Goal: Task Accomplishment & Management: Use online tool/utility

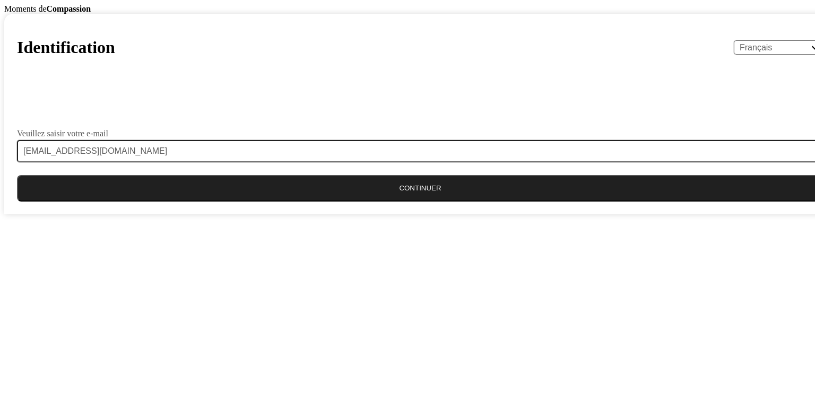
select select "fr"
click at [403, 202] on button "Continuer" at bounding box center [420, 188] width 806 height 27
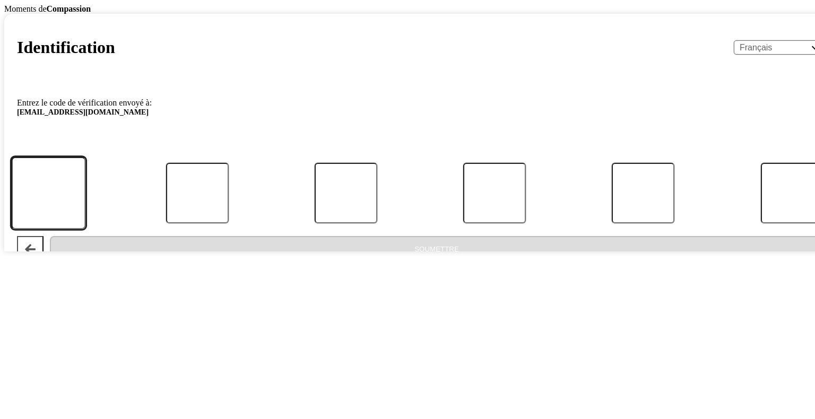
click at [86, 229] on input "Code" at bounding box center [48, 193] width 75 height 73
type input "3"
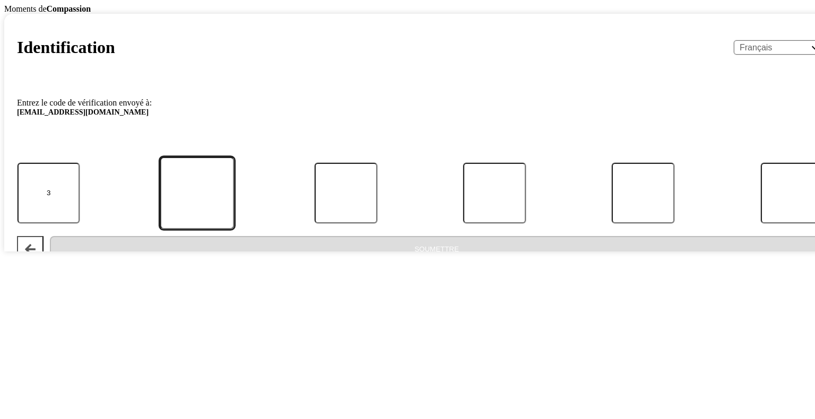
type input "2"
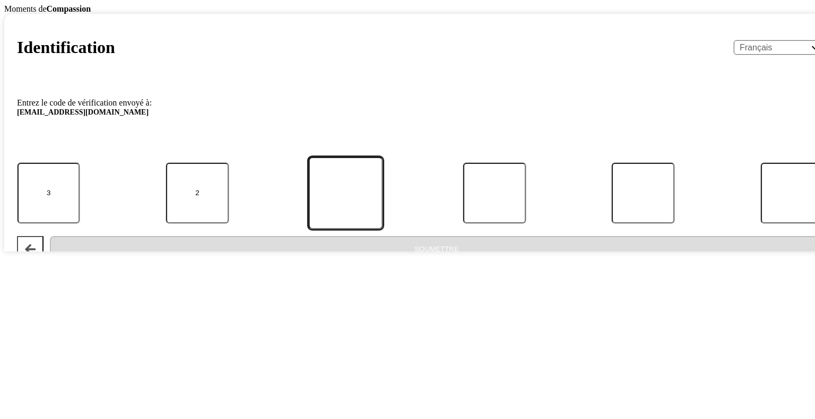
type input "7"
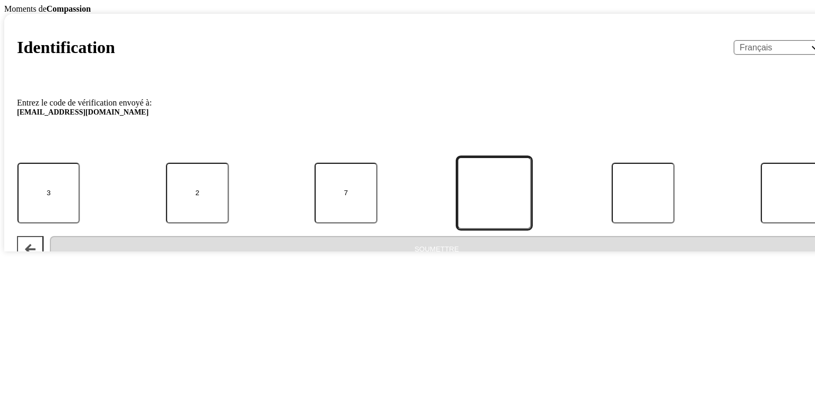
type input "2"
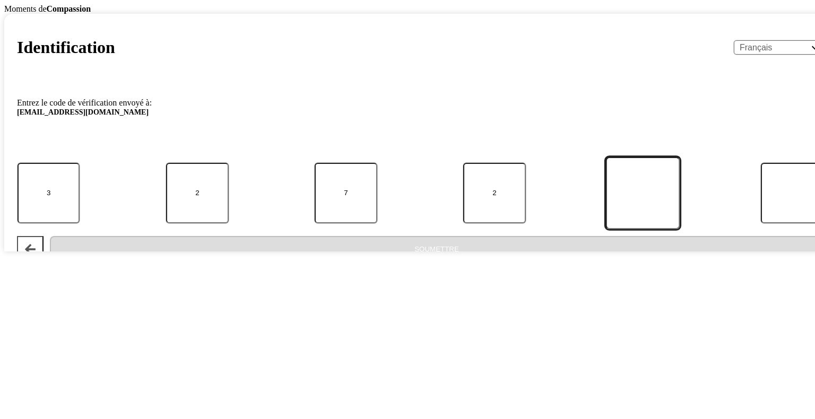
type input "2"
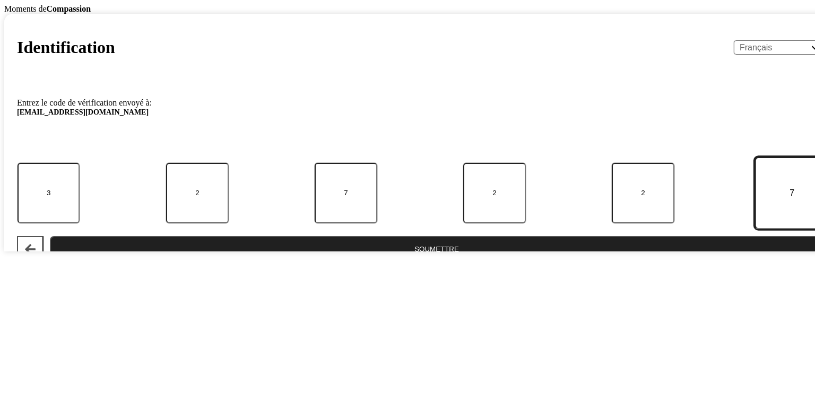
type input "7"
click at [50, 236] on button "Soumettre" at bounding box center [437, 249] width 774 height 27
click at [754, 229] on input "7" at bounding box center [791, 193] width 75 height 73
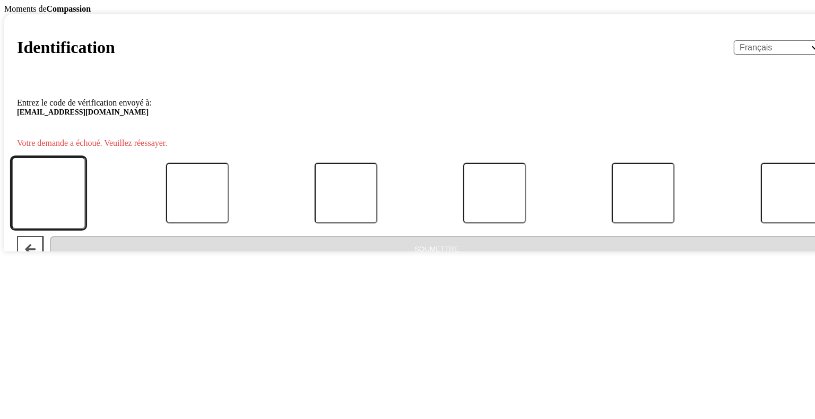
type input "9"
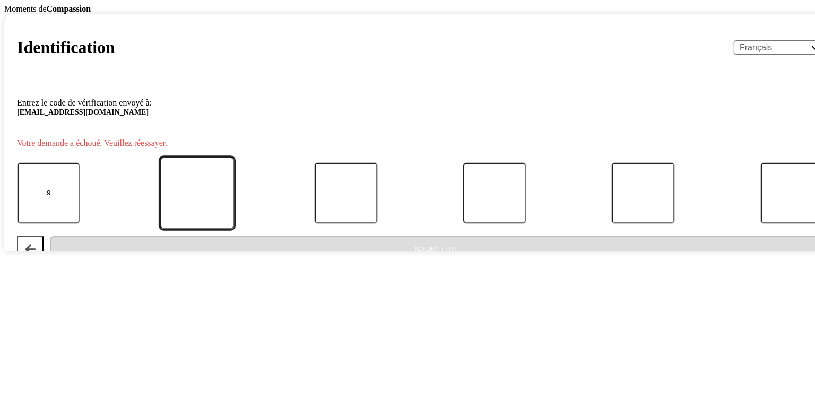
type input "7"
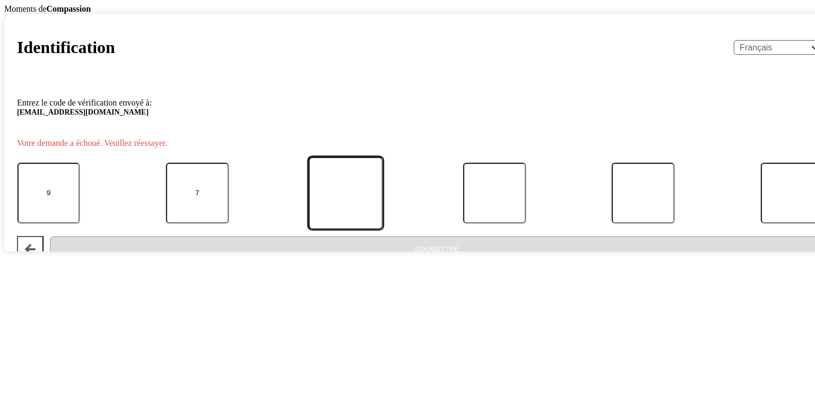
type input "2"
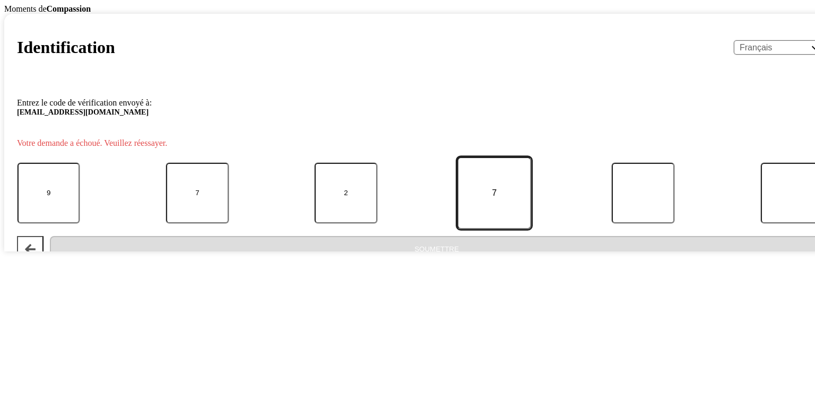
click at [457, 229] on input "7" at bounding box center [494, 193] width 75 height 73
type input "5"
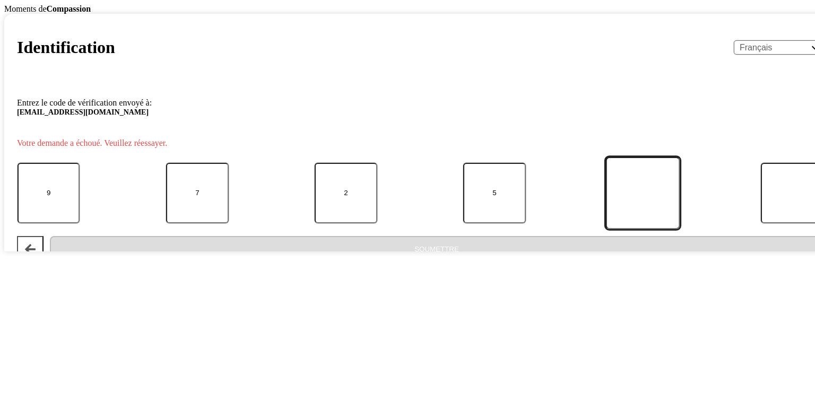
type input "3"
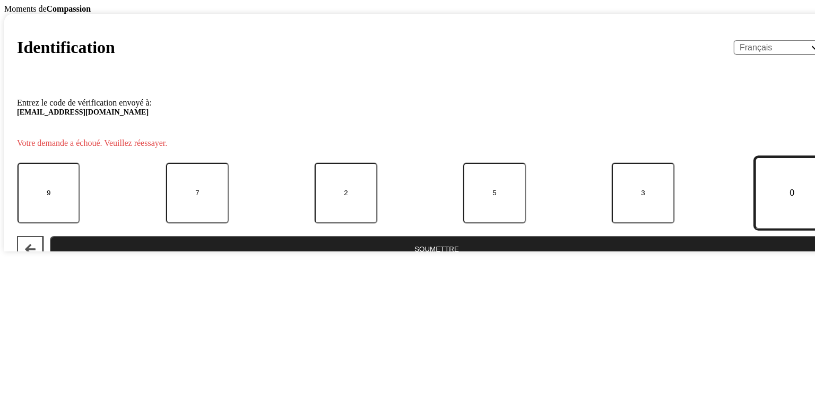
type input "0"
click at [50, 236] on button "Soumettre" at bounding box center [437, 249] width 774 height 27
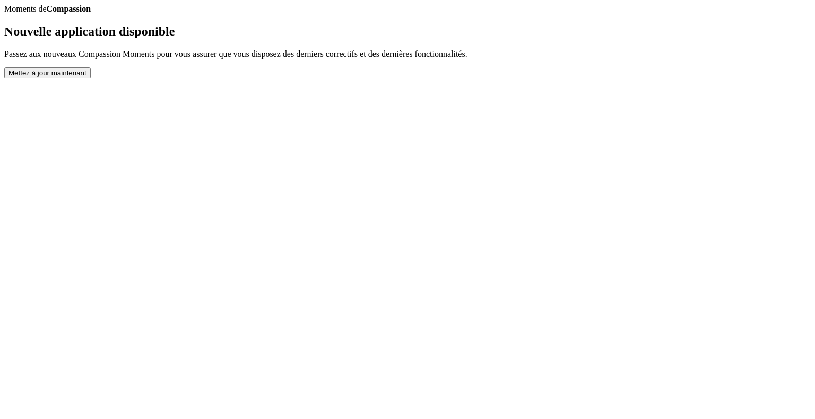
click at [91, 79] on button "Mettez à jour maintenant" at bounding box center [47, 72] width 86 height 11
